Goal: Transaction & Acquisition: Purchase product/service

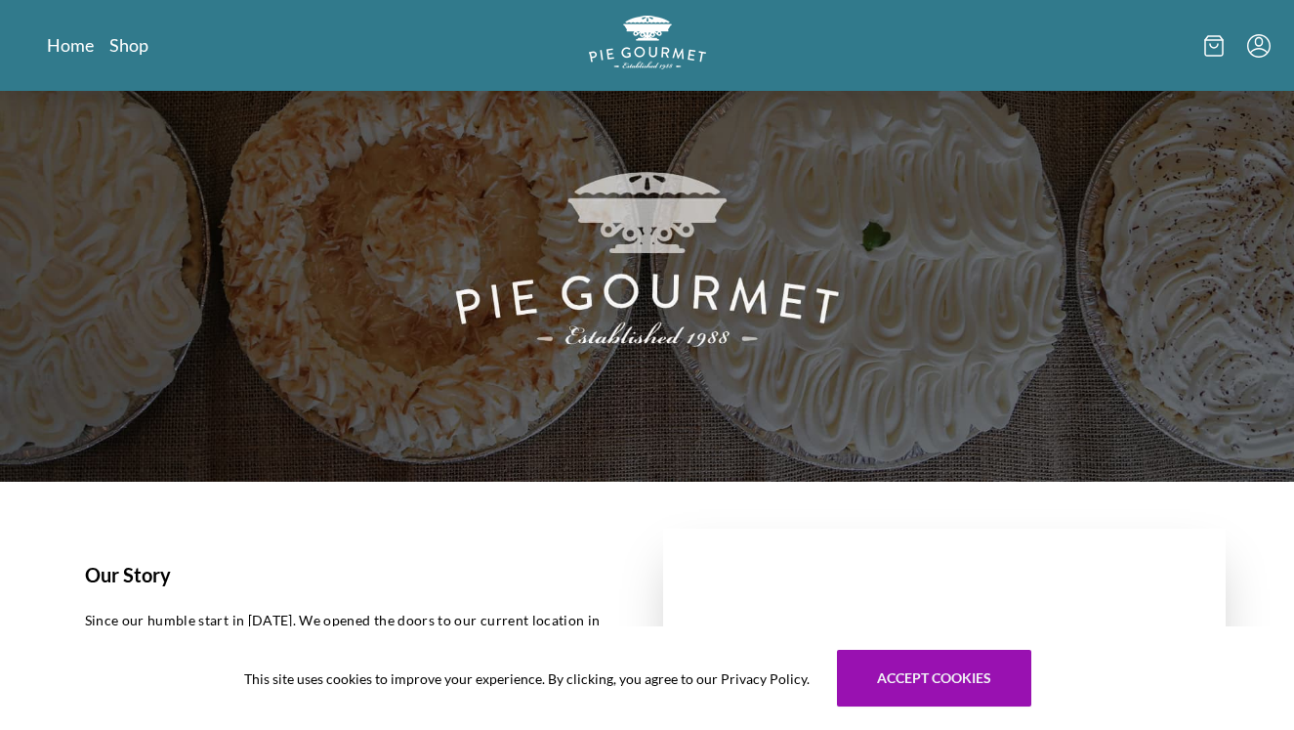
scroll to position [68, 0]
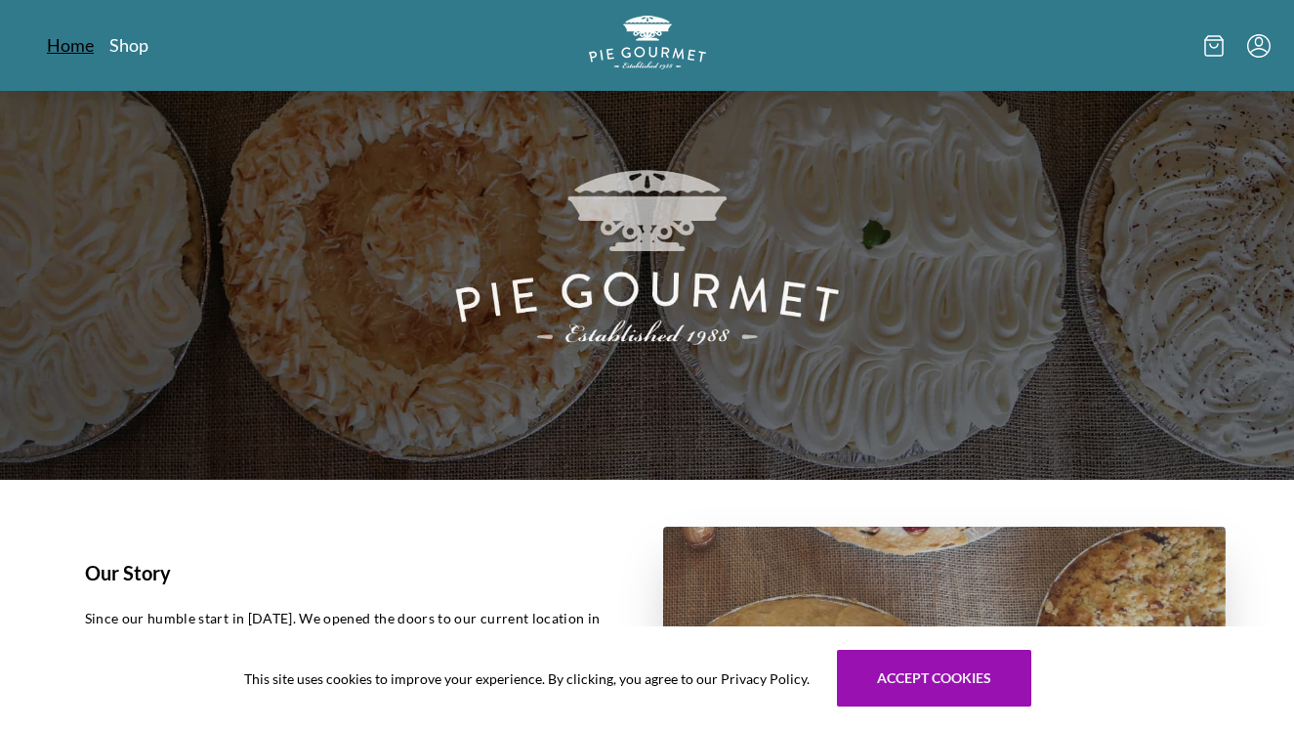
click at [77, 53] on link "Home" at bounding box center [70, 44] width 47 height 23
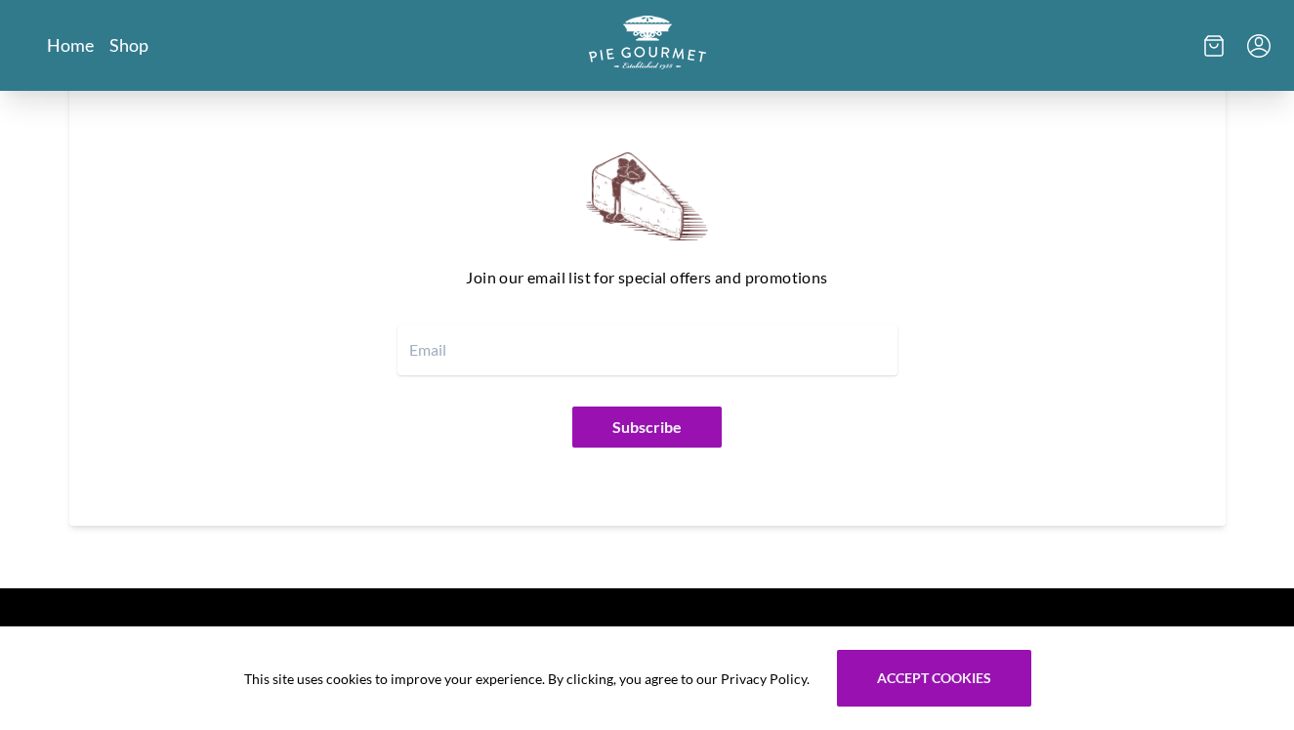
scroll to position [2292, 0]
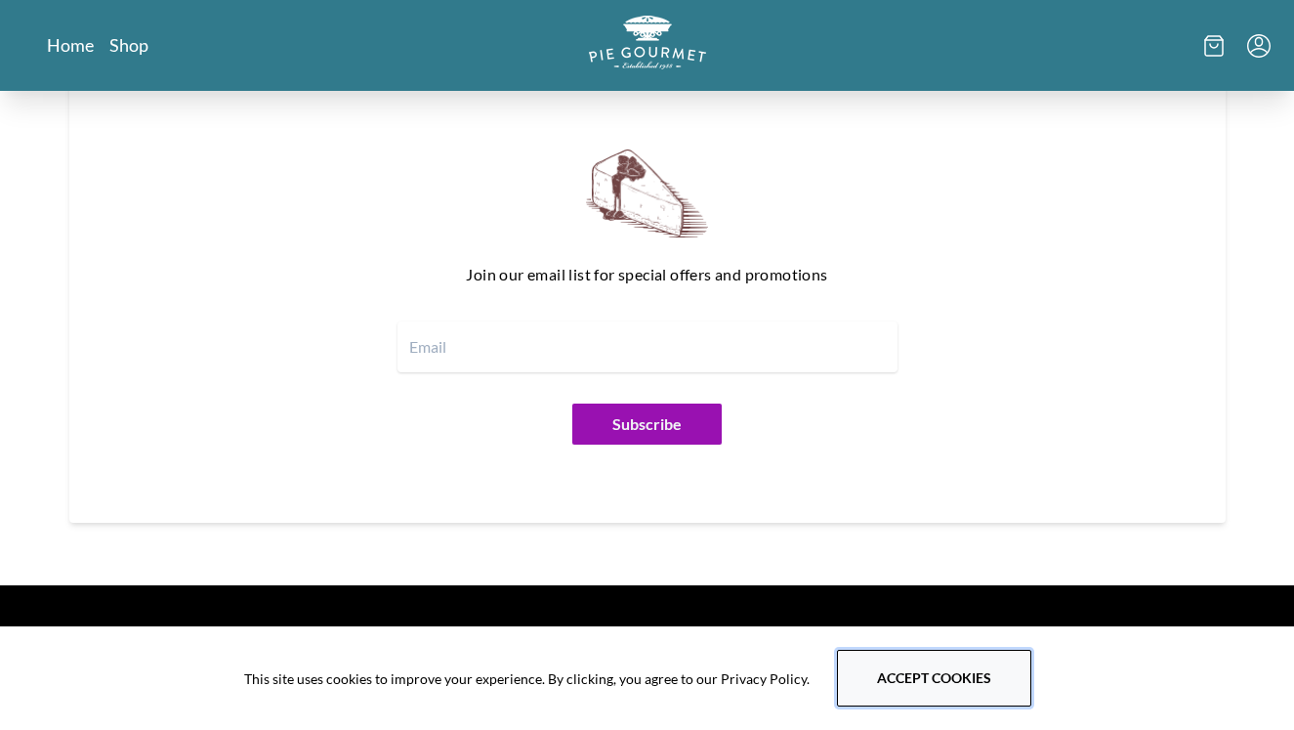
click at [883, 686] on button "Accept cookies" at bounding box center [934, 677] width 194 height 57
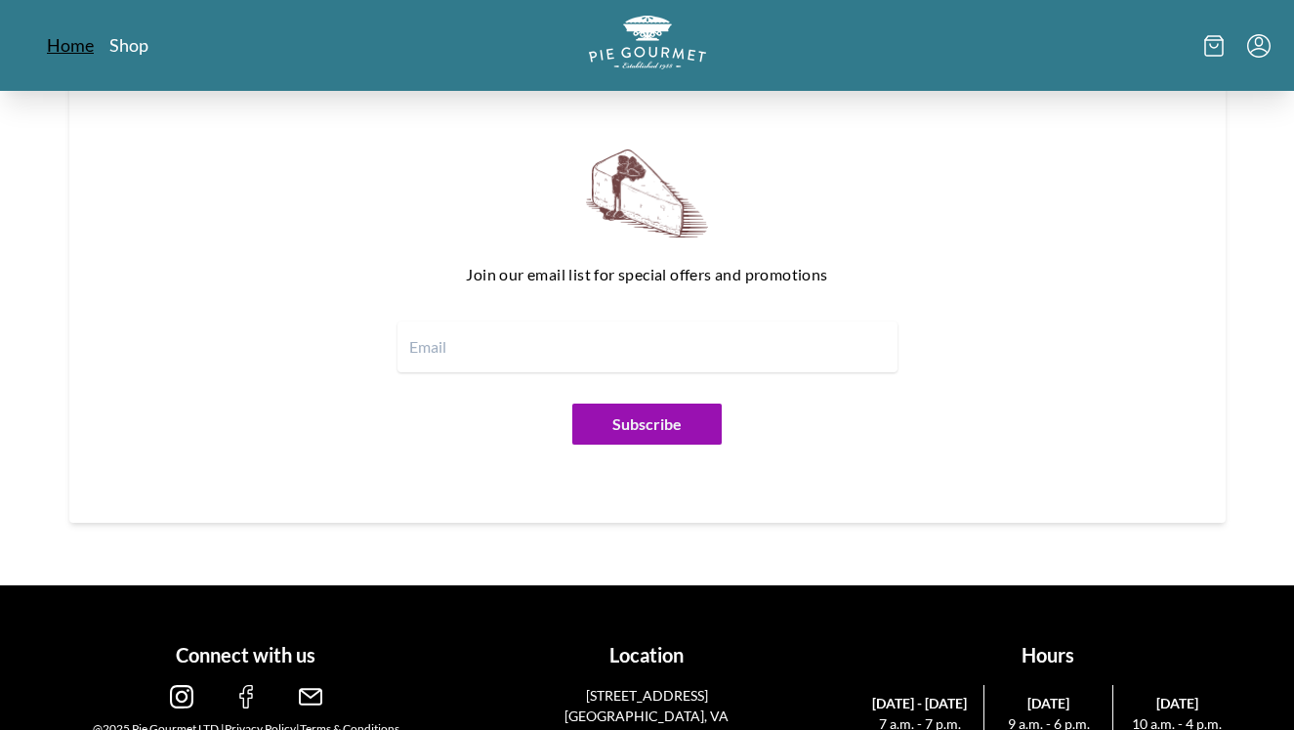
click at [63, 50] on link "Home" at bounding box center [70, 44] width 47 height 23
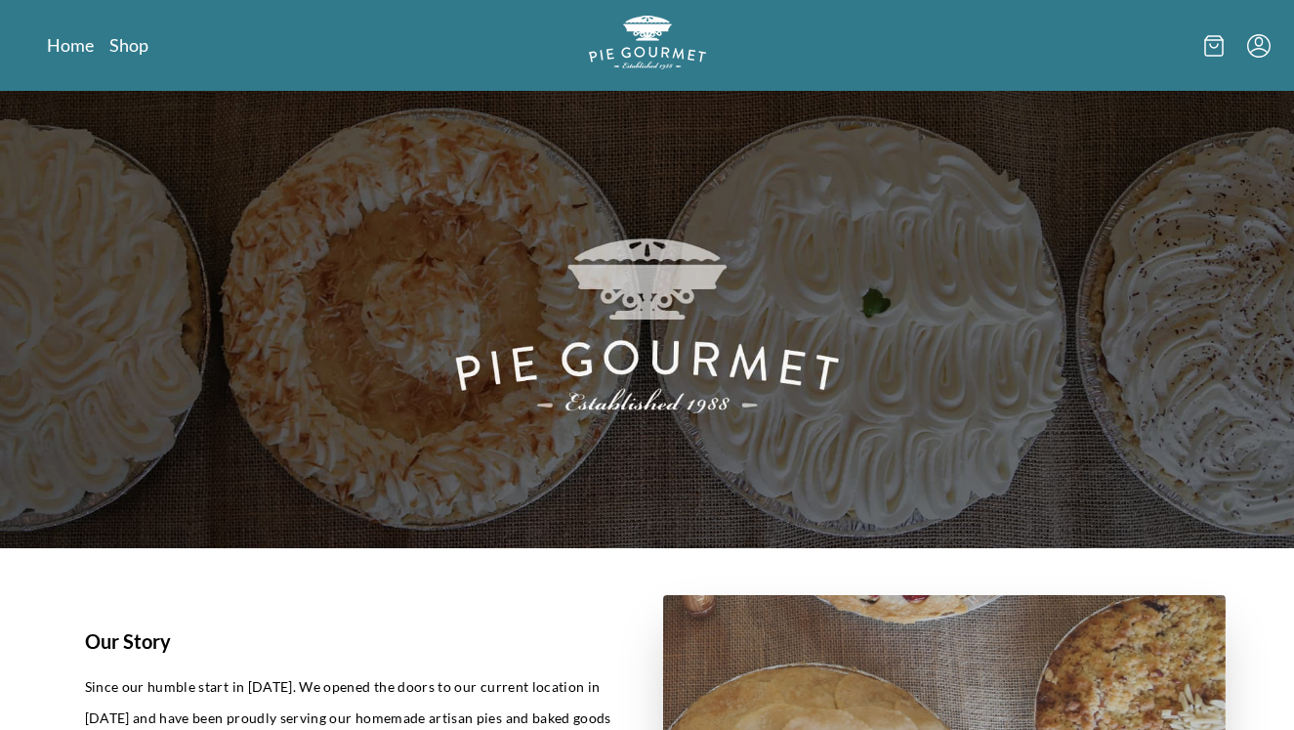
scroll to position [0, 0]
click at [1212, 48] on icon at bounding box center [1214, 45] width 20 height 21
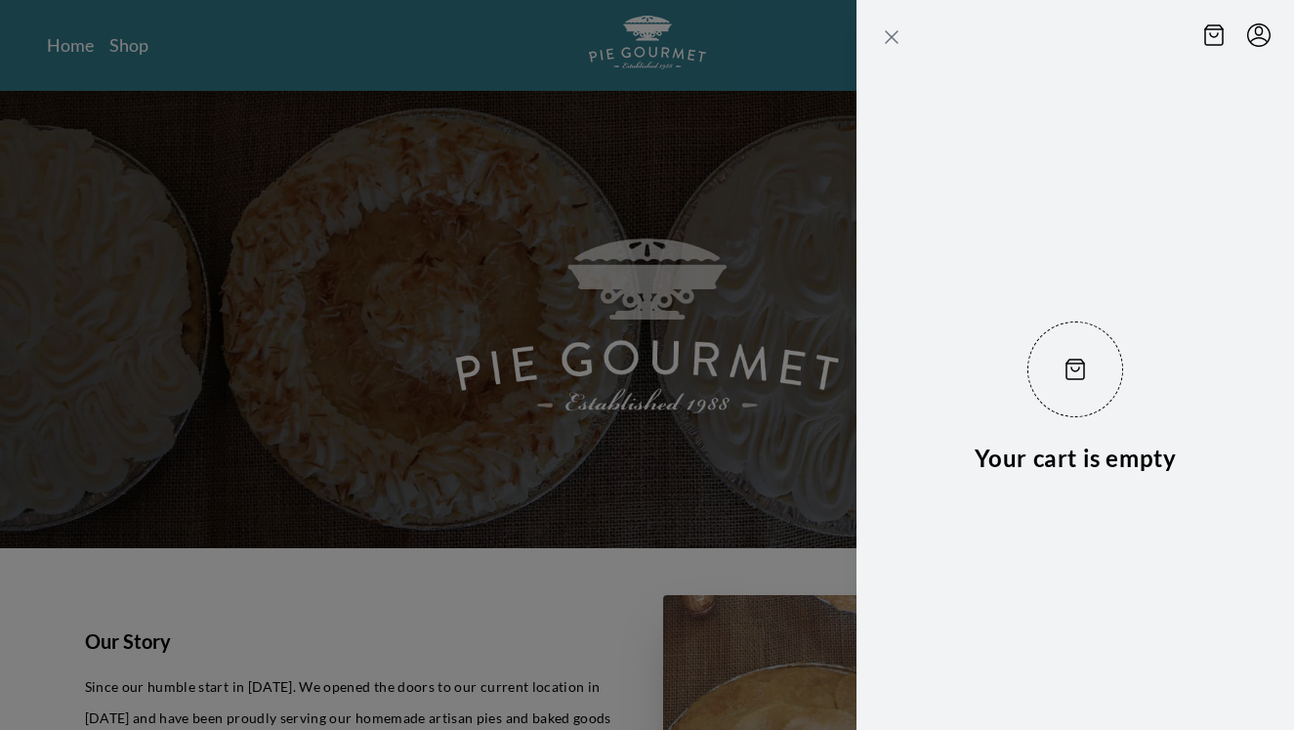
click at [896, 31] on icon "Close panel" at bounding box center [891, 36] width 23 height 23
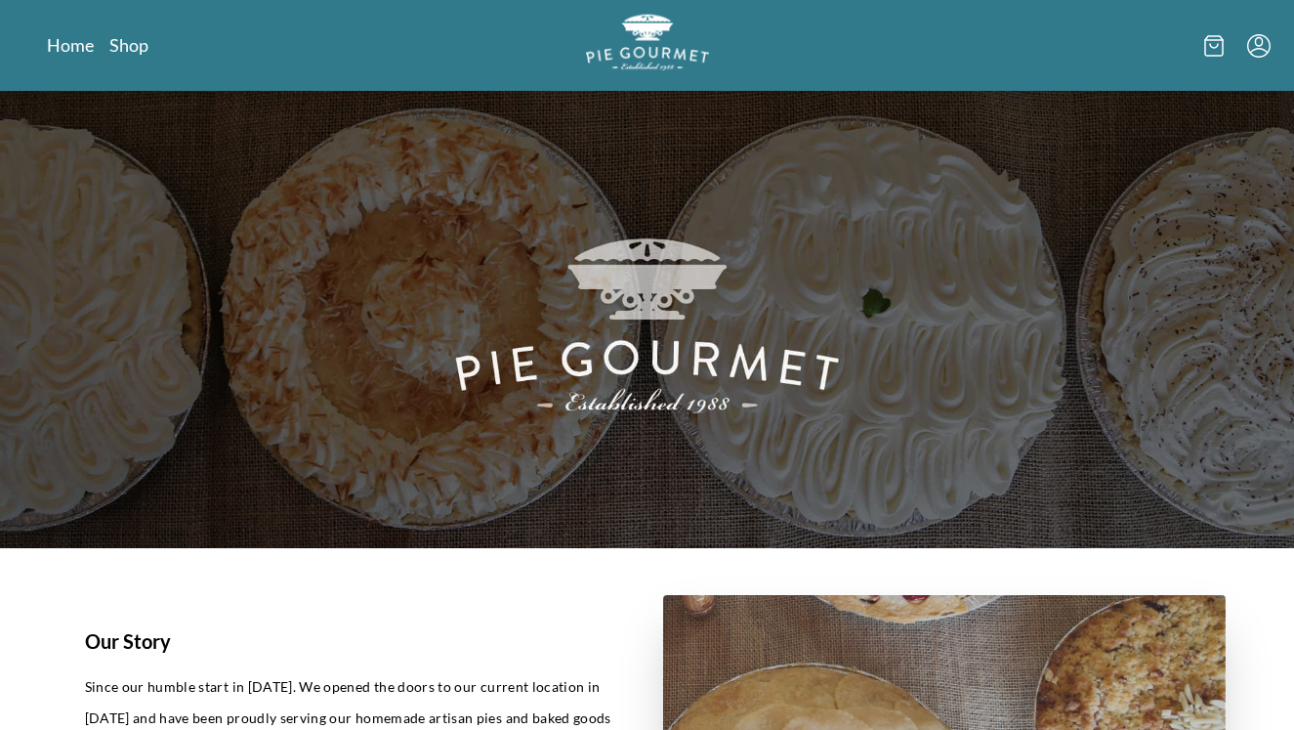
click at [623, 54] on img "Logo" at bounding box center [647, 42] width 123 height 57
click at [127, 39] on link "Shop" at bounding box center [128, 44] width 39 height 23
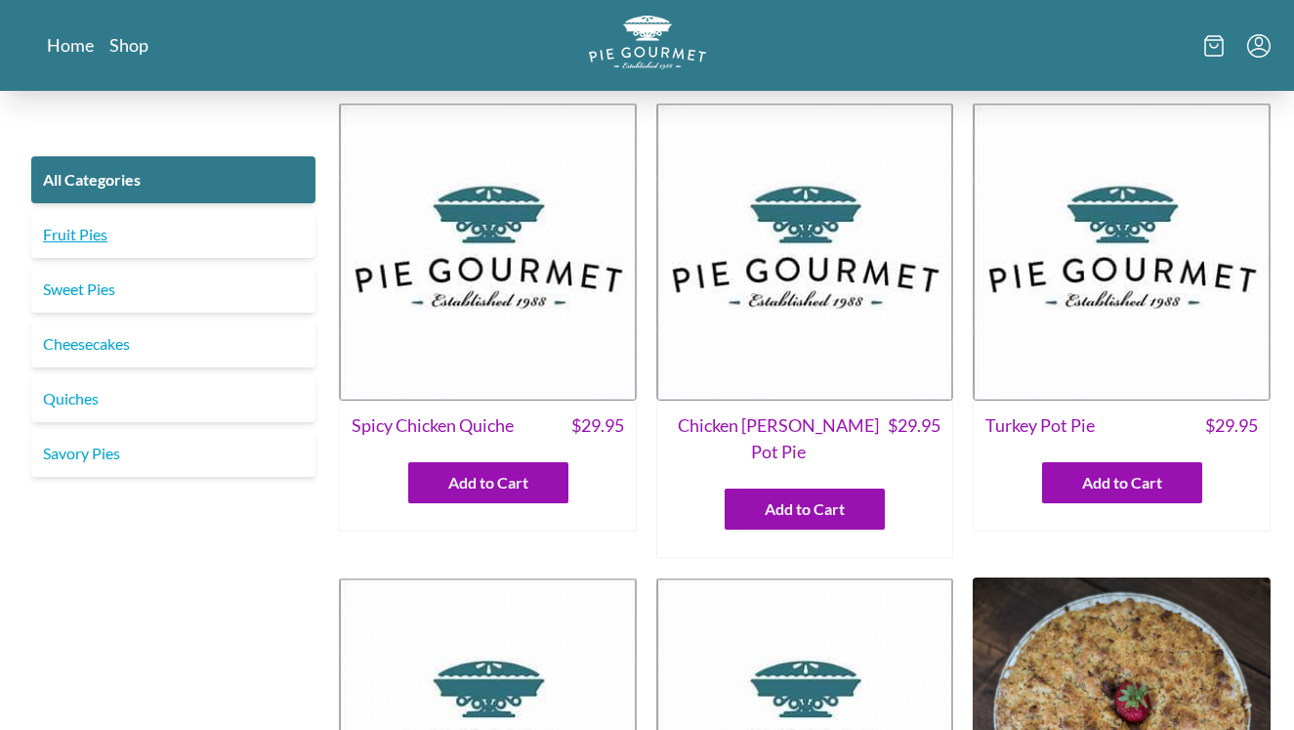
click at [91, 242] on link "Fruit Pies" at bounding box center [173, 234] width 284 height 47
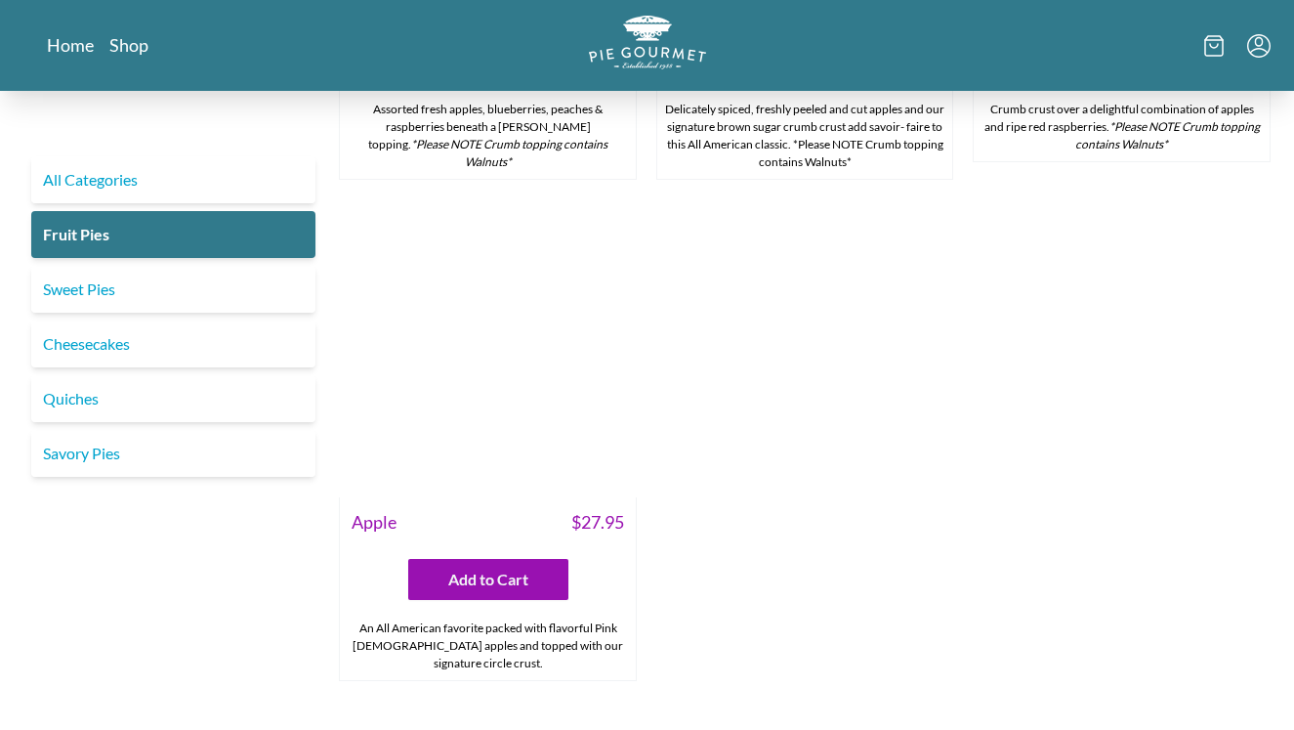
scroll to position [1990, 0]
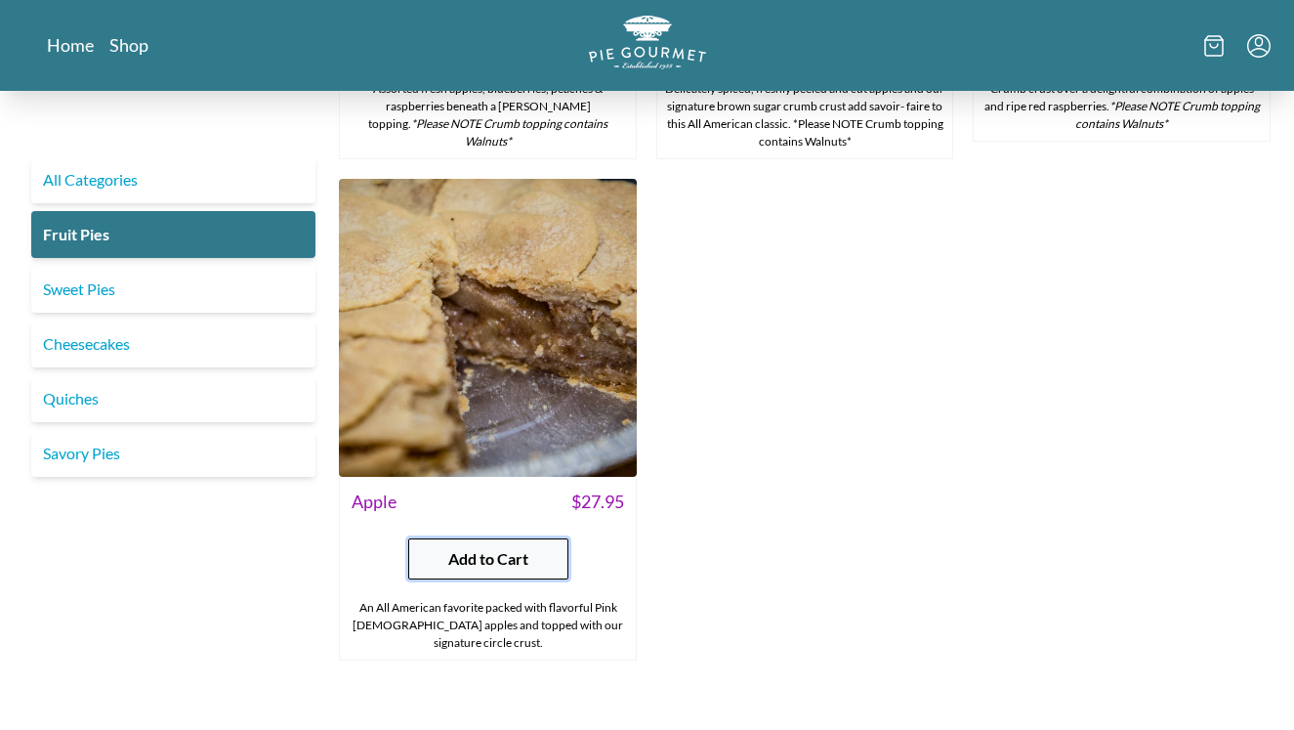
click at [473, 552] on span "Add to Cart" at bounding box center [488, 558] width 80 height 23
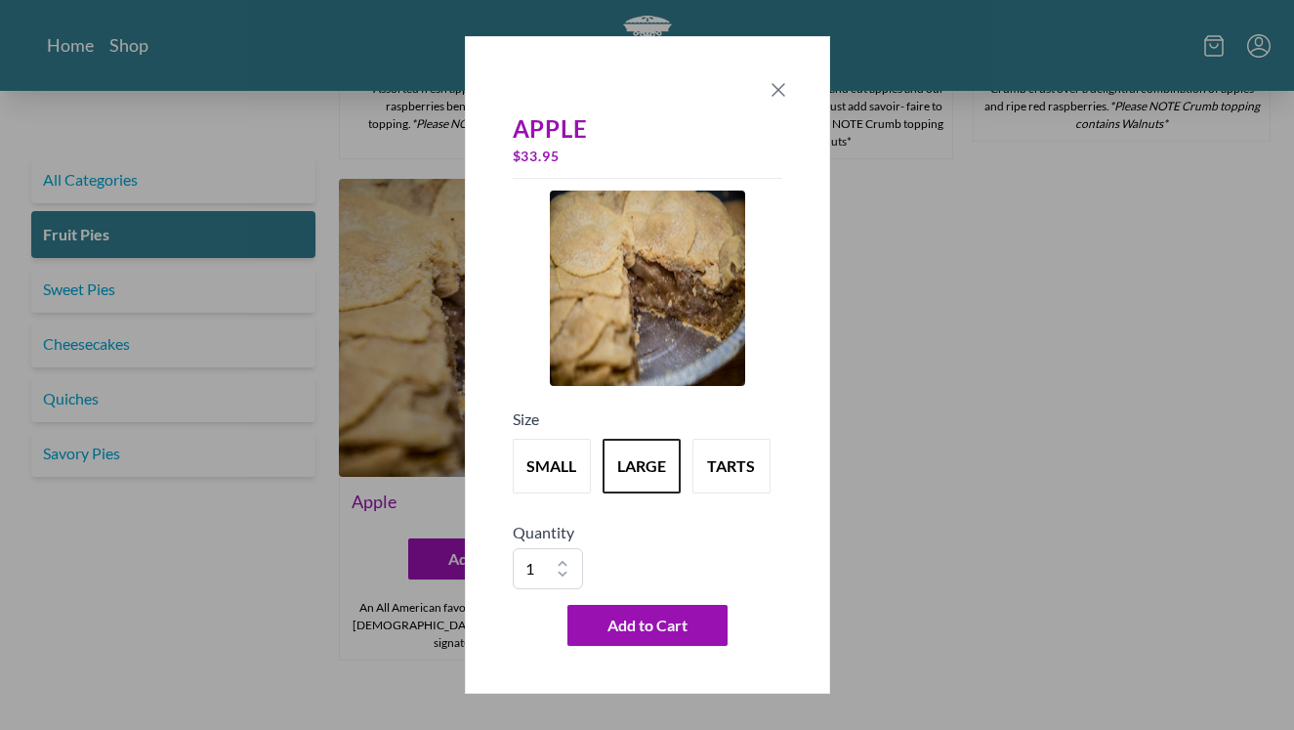
click at [783, 88] on icon "Close panel" at bounding box center [778, 89] width 23 height 23
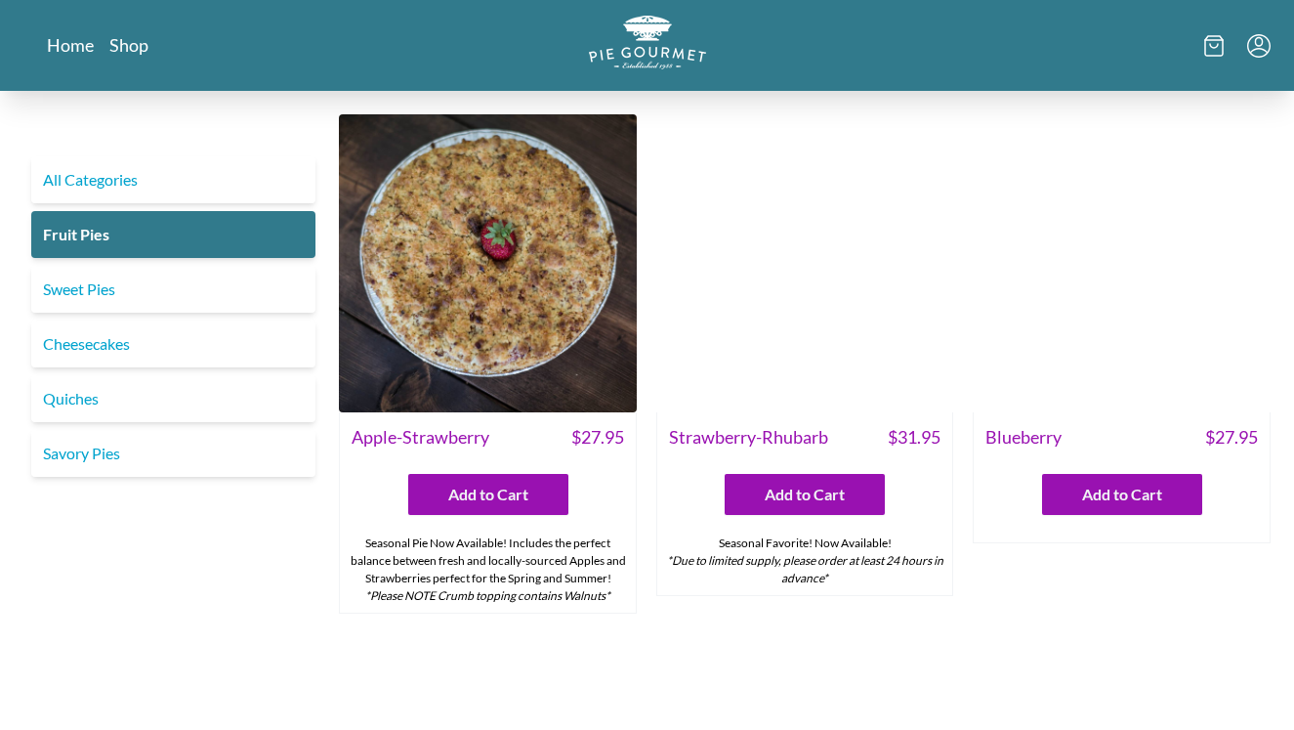
scroll to position [0, 0]
